Goal: Task Accomplishment & Management: Complete application form

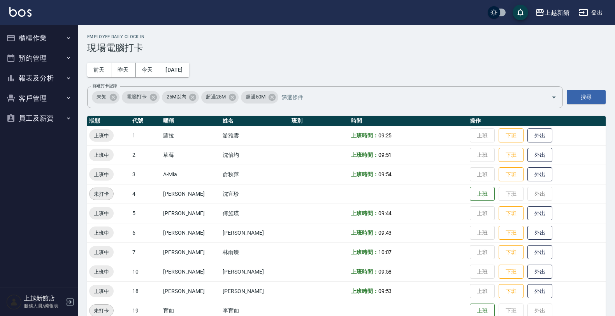
scroll to position [97, 0]
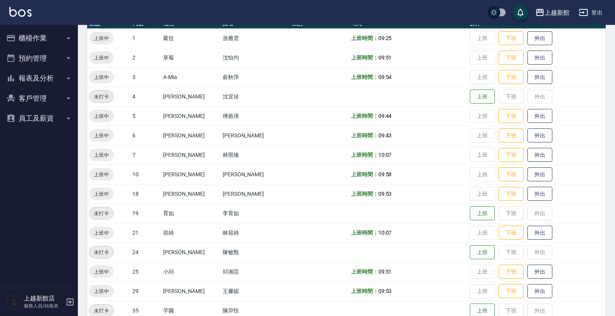
click at [49, 42] on button "櫃檯作業" at bounding box center [39, 38] width 72 height 20
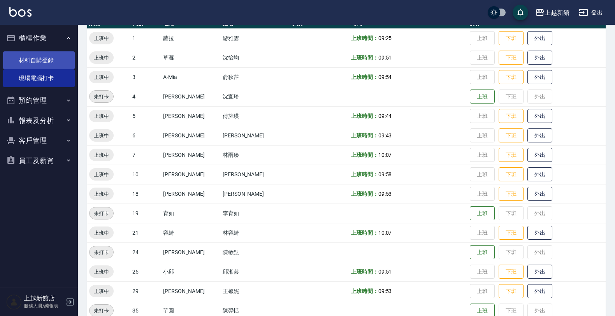
click at [47, 59] on link "材料自購登錄" at bounding box center [39, 60] width 72 height 18
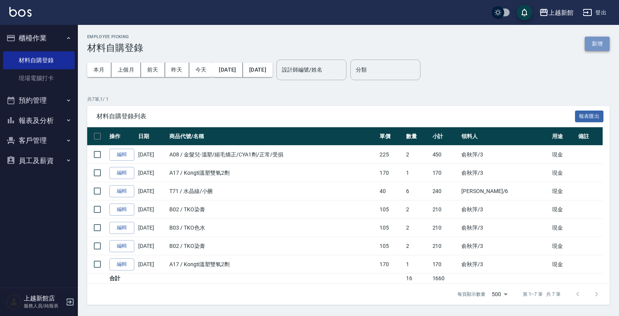
click at [588, 47] on button "新增" at bounding box center [597, 44] width 25 height 14
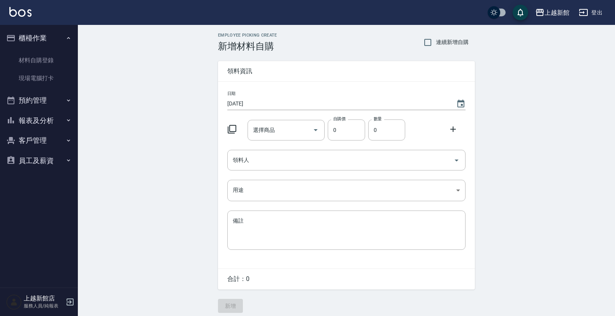
click at [235, 131] on icon at bounding box center [232, 129] width 9 height 9
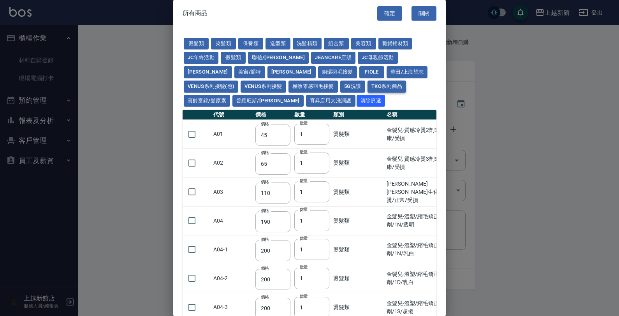
click at [368, 88] on button "TKO系列商品" at bounding box center [387, 87] width 39 height 12
type input "407"
type input "420"
type input "1300"
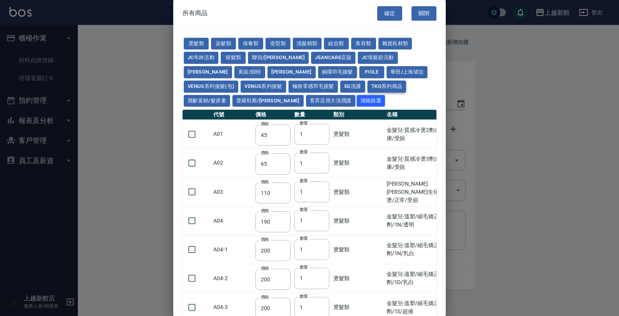
type input "50"
type input "500"
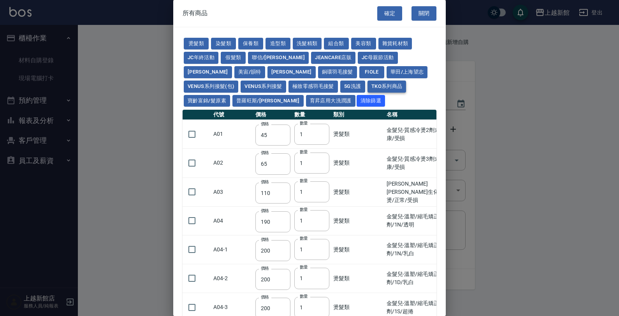
type input "500"
type input "200"
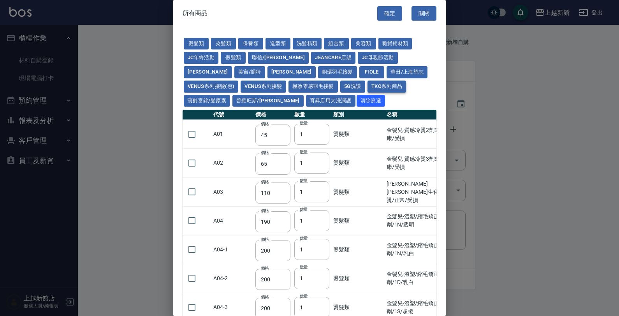
type input "200"
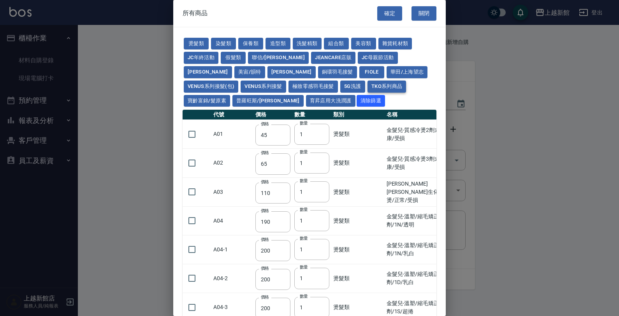
type input "200"
type input "420"
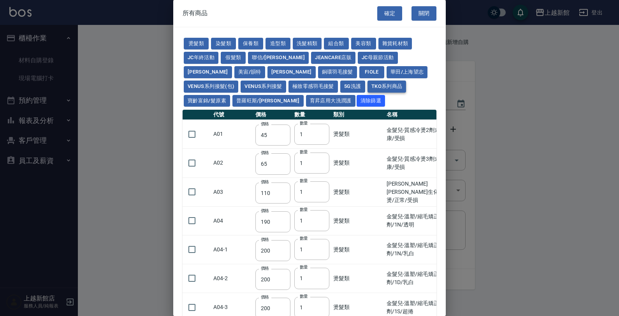
type input "420"
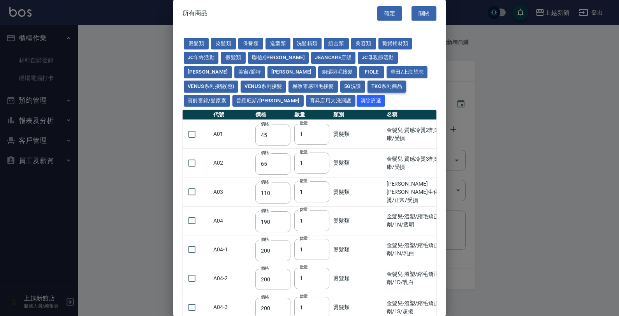
type input "420"
type input "150"
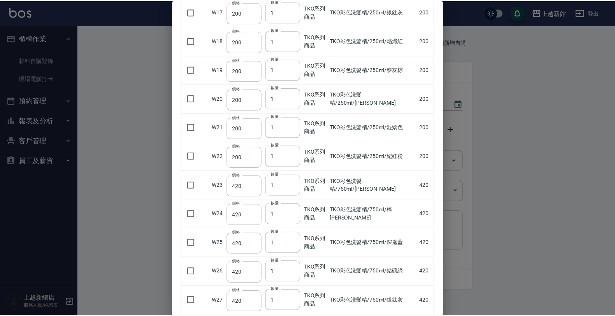
scroll to position [808, 0]
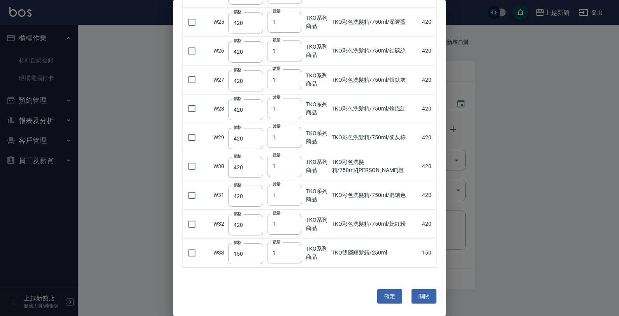
drag, startPoint x: 334, startPoint y: 252, endPoint x: 324, endPoint y: 287, distance: 37.0
click at [324, 287] on div "確定 關閉" at bounding box center [309, 296] width 273 height 39
drag, startPoint x: 419, startPoint y: 298, endPoint x: 271, endPoint y: 268, distance: 151.1
click at [417, 298] on button "關閉" at bounding box center [424, 296] width 25 height 14
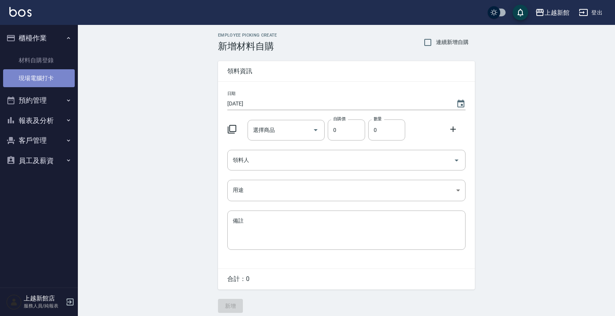
click at [34, 73] on link "現場電腦打卡" at bounding box center [39, 78] width 72 height 18
